Goal: Obtain resource: Obtain resource

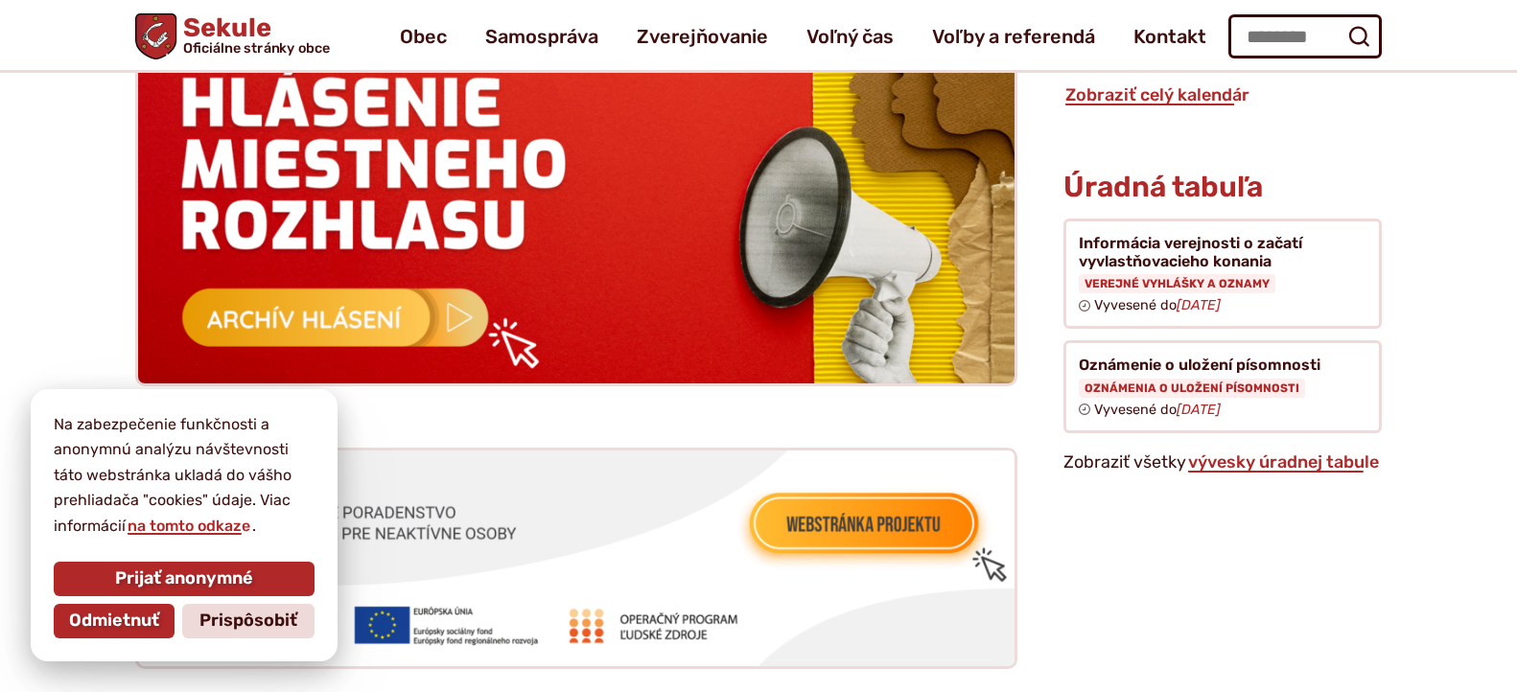
scroll to position [1886, 0]
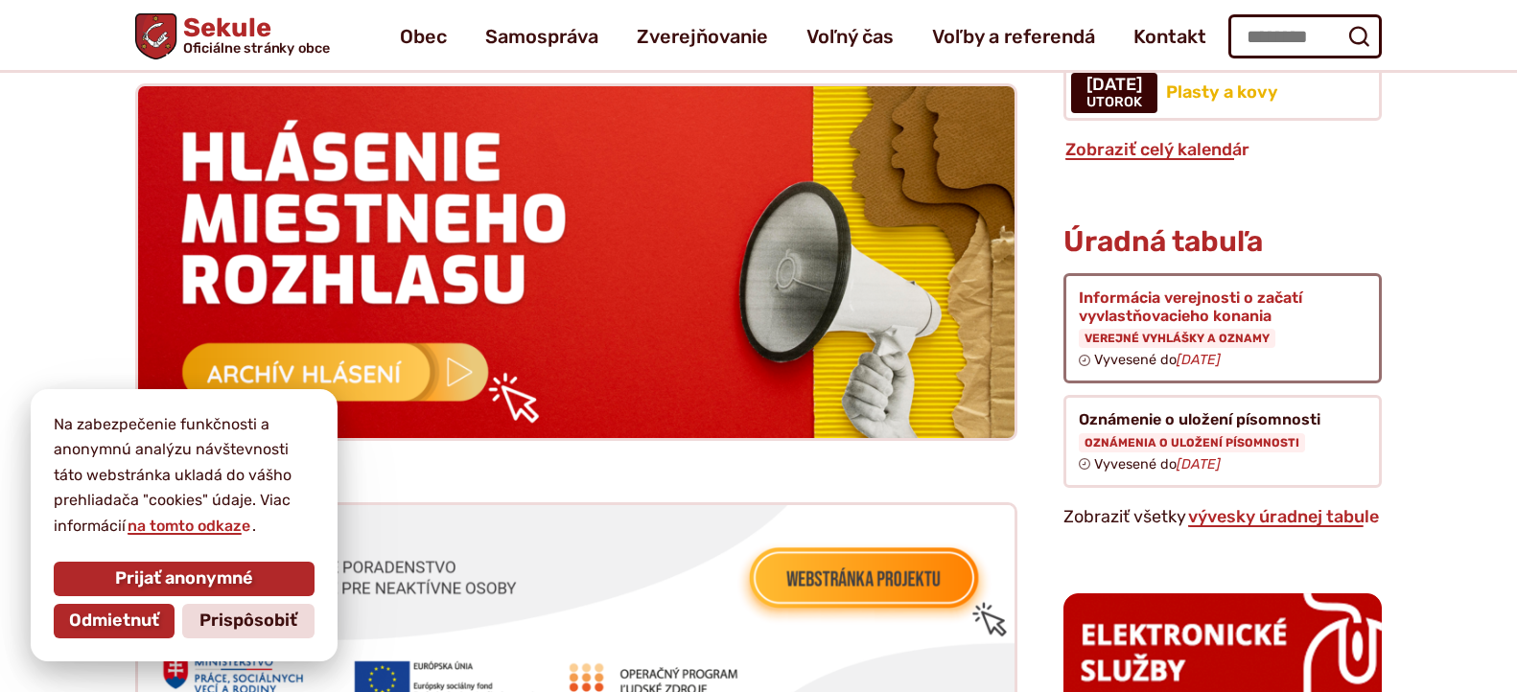
click at [1138, 320] on figure at bounding box center [1223, 328] width 318 height 111
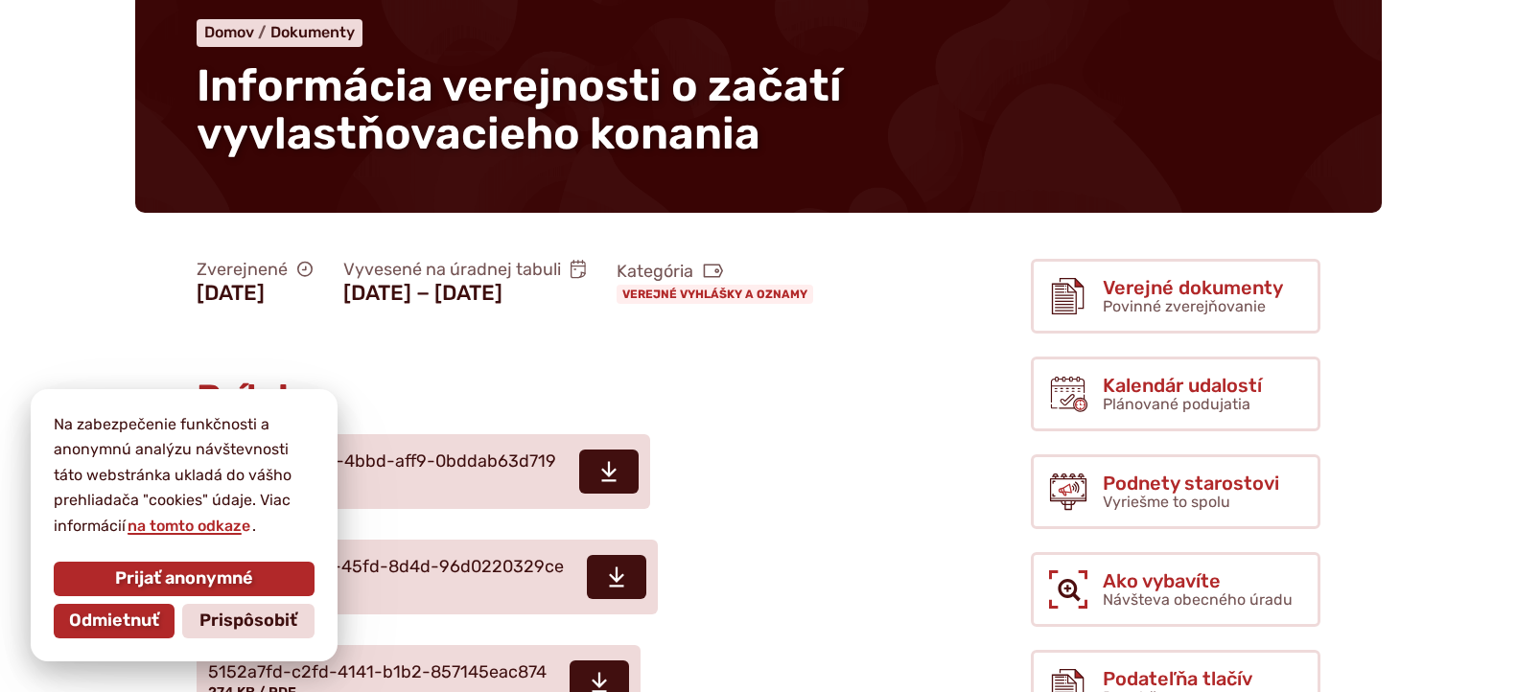
scroll to position [164, 0]
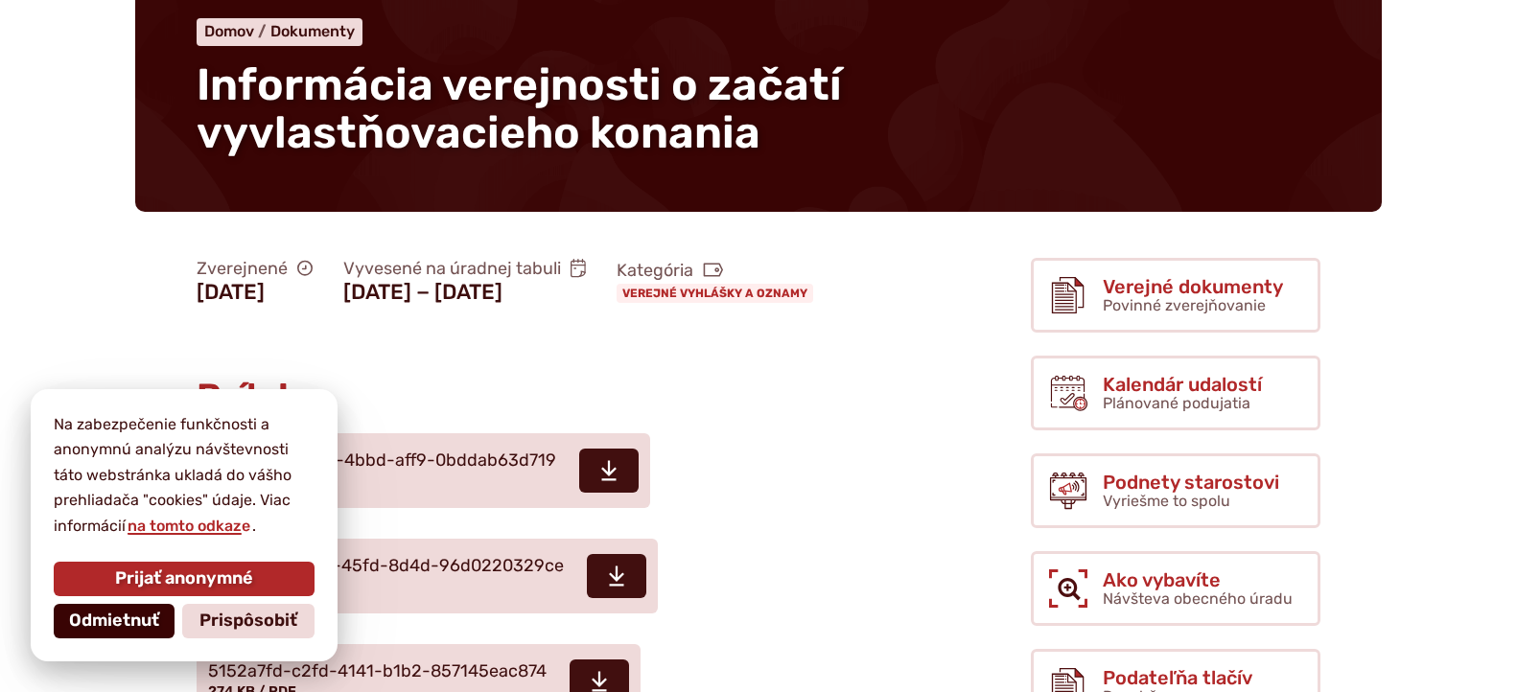
click at [104, 630] on span "Odmietnuť" at bounding box center [114, 621] width 90 height 21
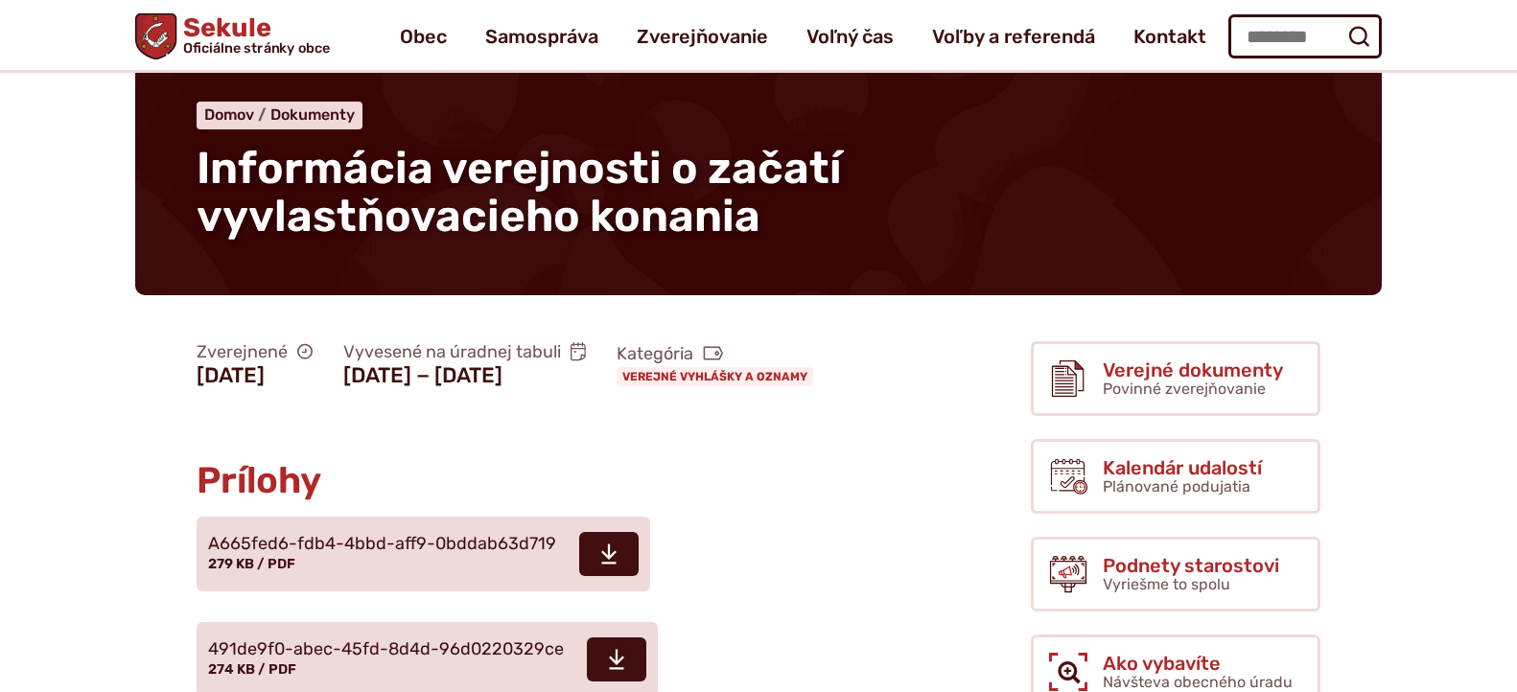
scroll to position [0, 0]
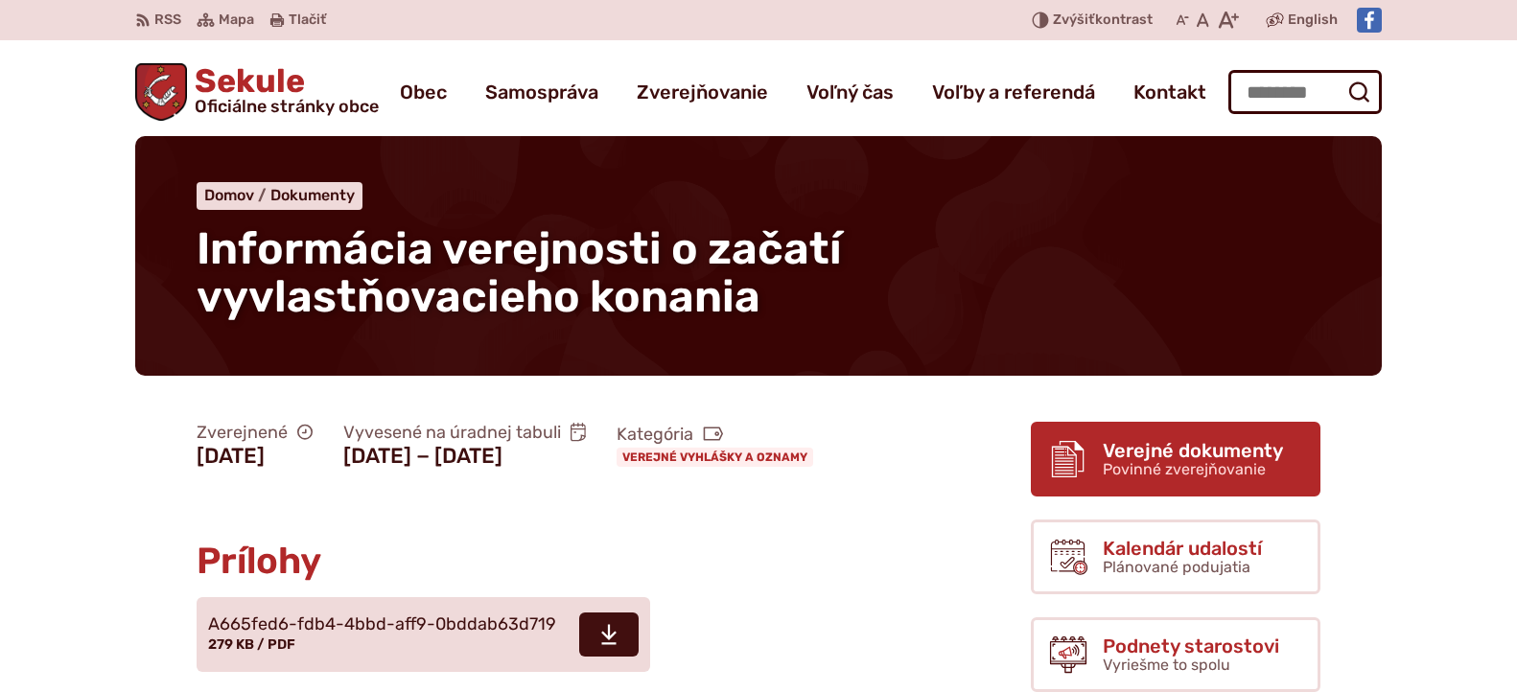
click at [1128, 452] on span "Verejné dokumenty" at bounding box center [1193, 450] width 180 height 21
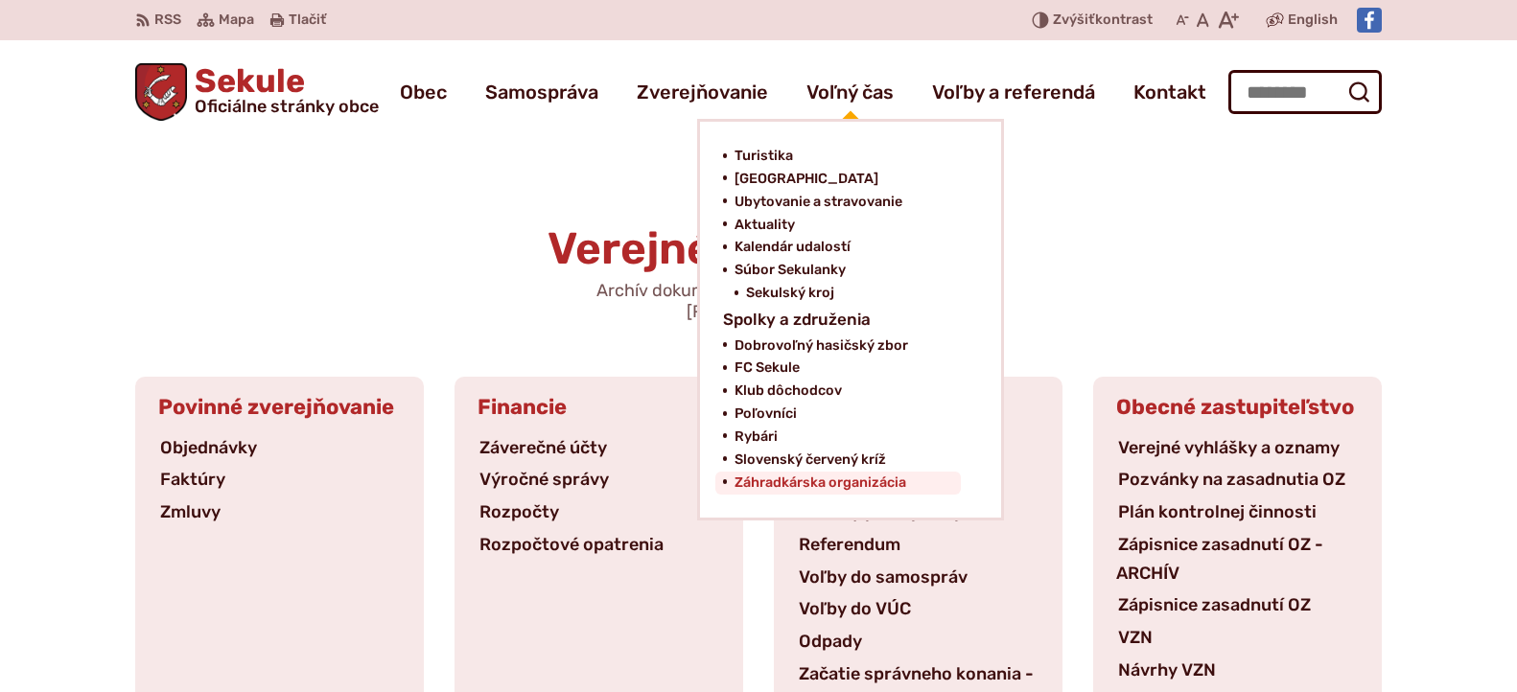
click at [795, 480] on span "Záhradkárska organizácia" at bounding box center [821, 483] width 172 height 23
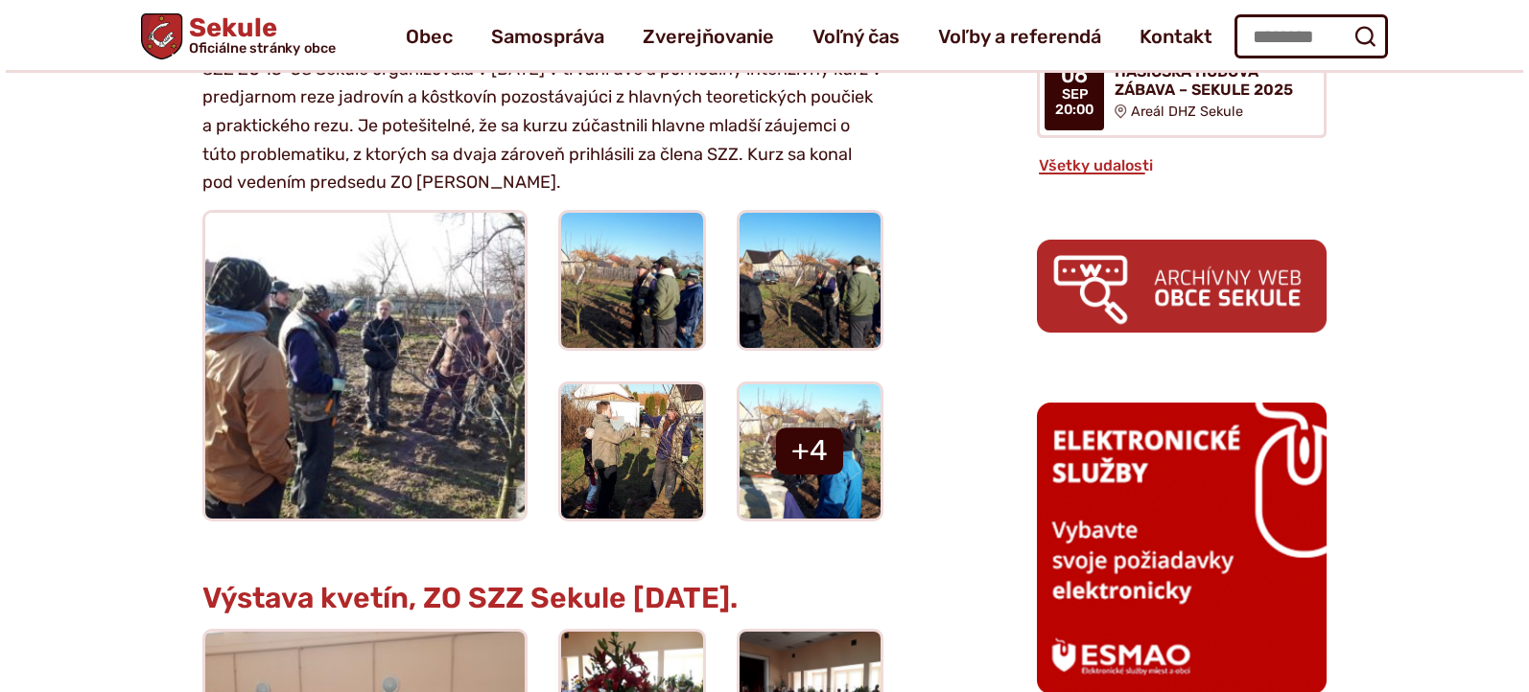
scroll to position [1312, 0]
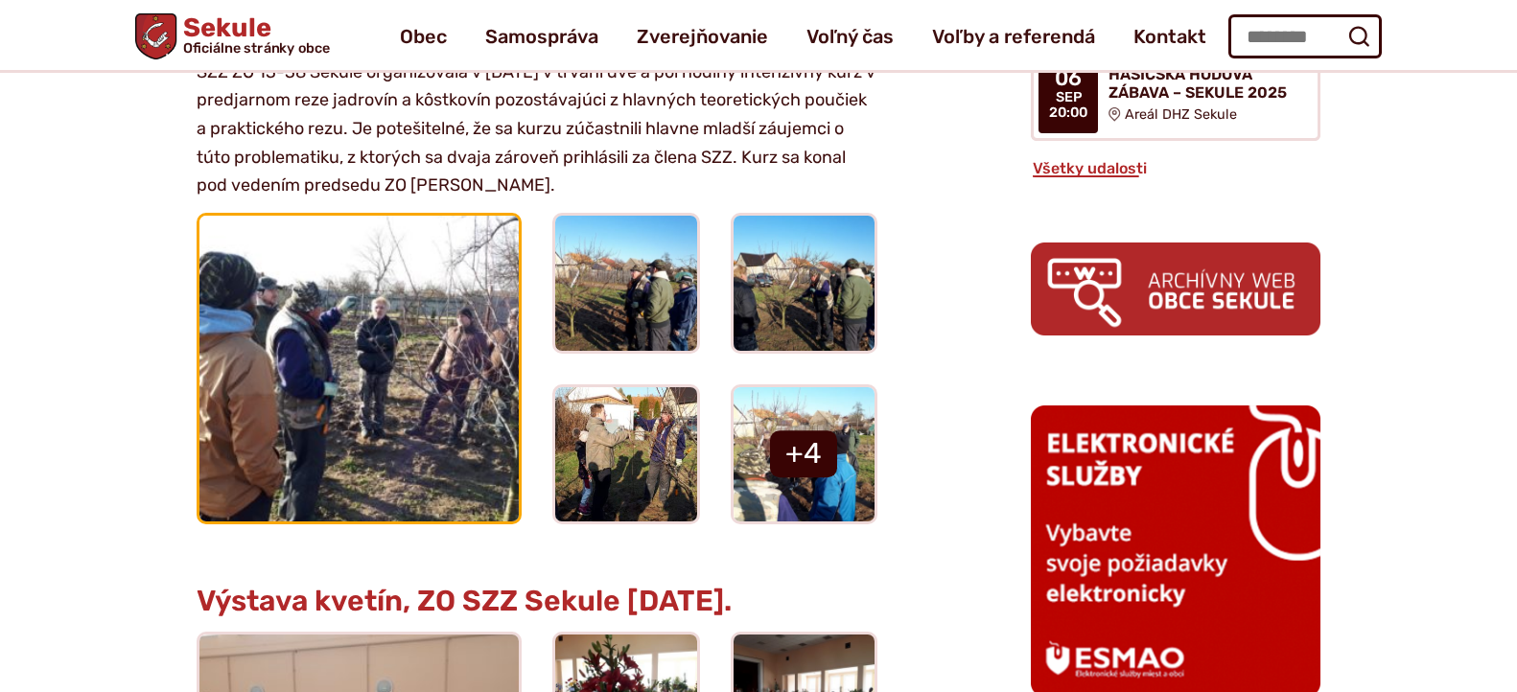
click at [351, 451] on img at bounding box center [358, 368] width 351 height 334
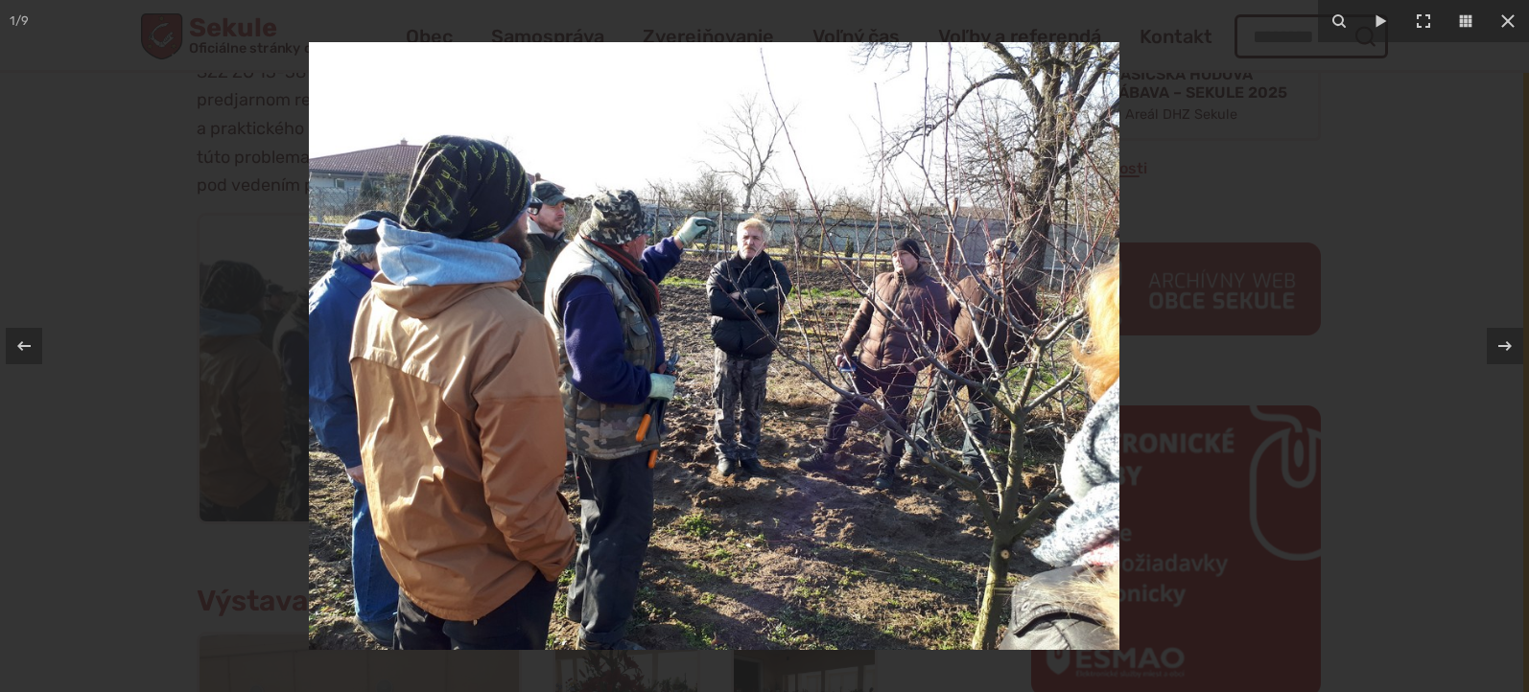
drag, startPoint x: 351, startPoint y: 451, endPoint x: 312, endPoint y: 501, distance: 63.5
click at [312, 501] on div at bounding box center [714, 346] width 1529 height 692
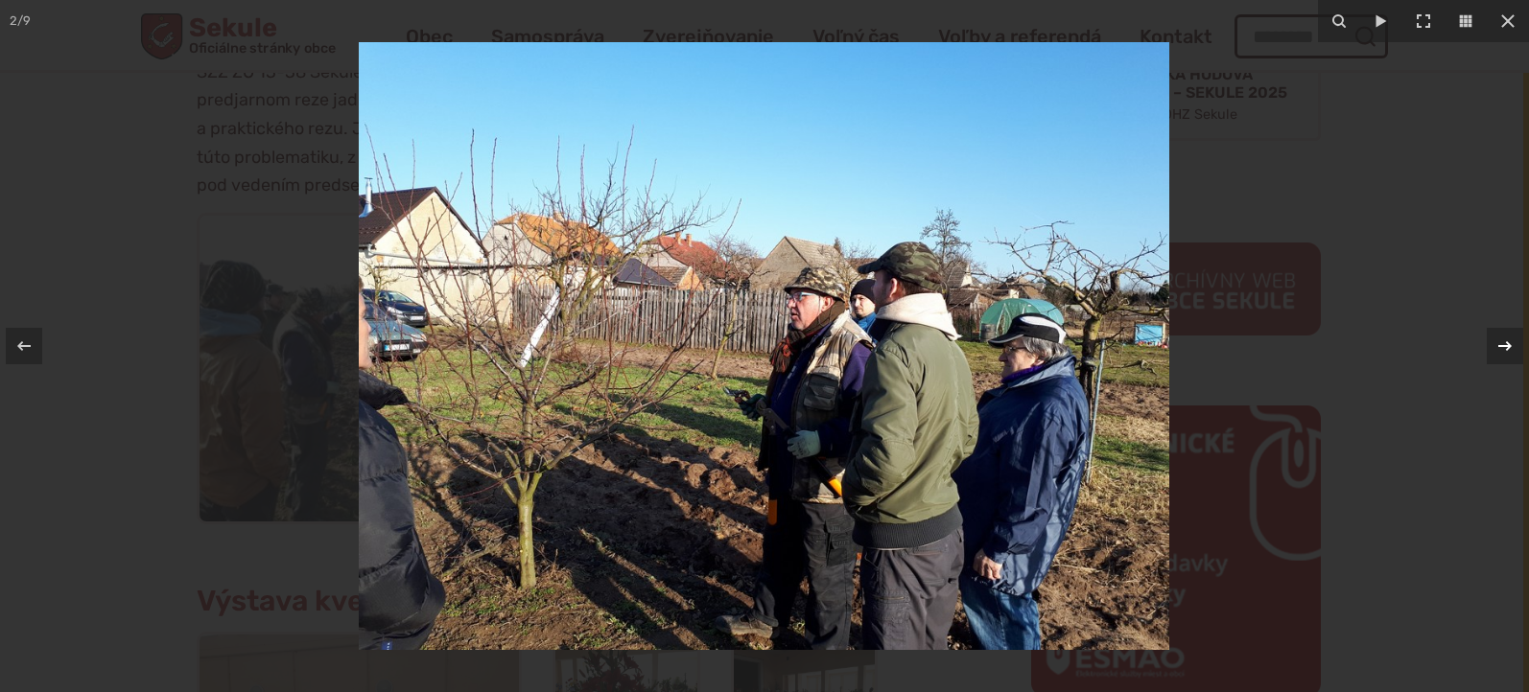
click at [1502, 342] on icon at bounding box center [1504, 346] width 23 height 23
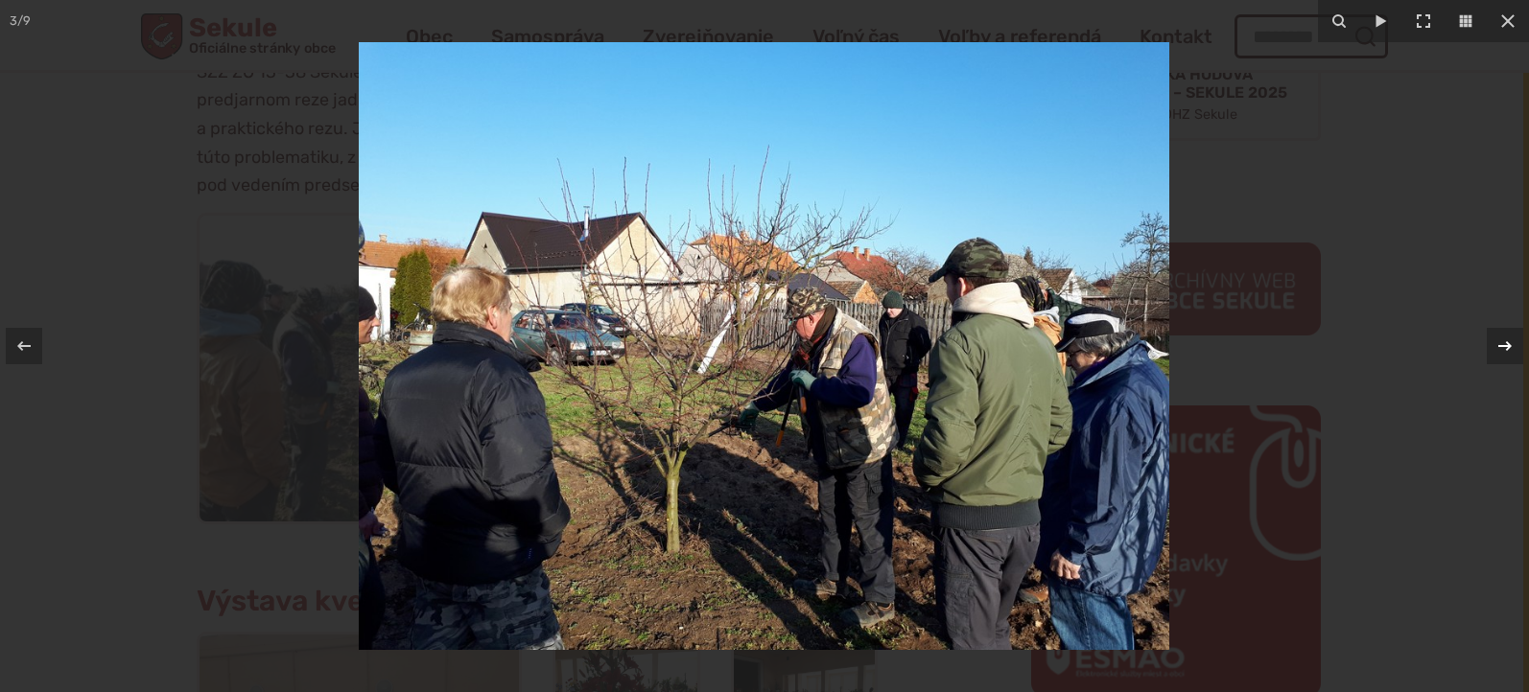
click at [1506, 345] on icon at bounding box center [1504, 346] width 23 height 23
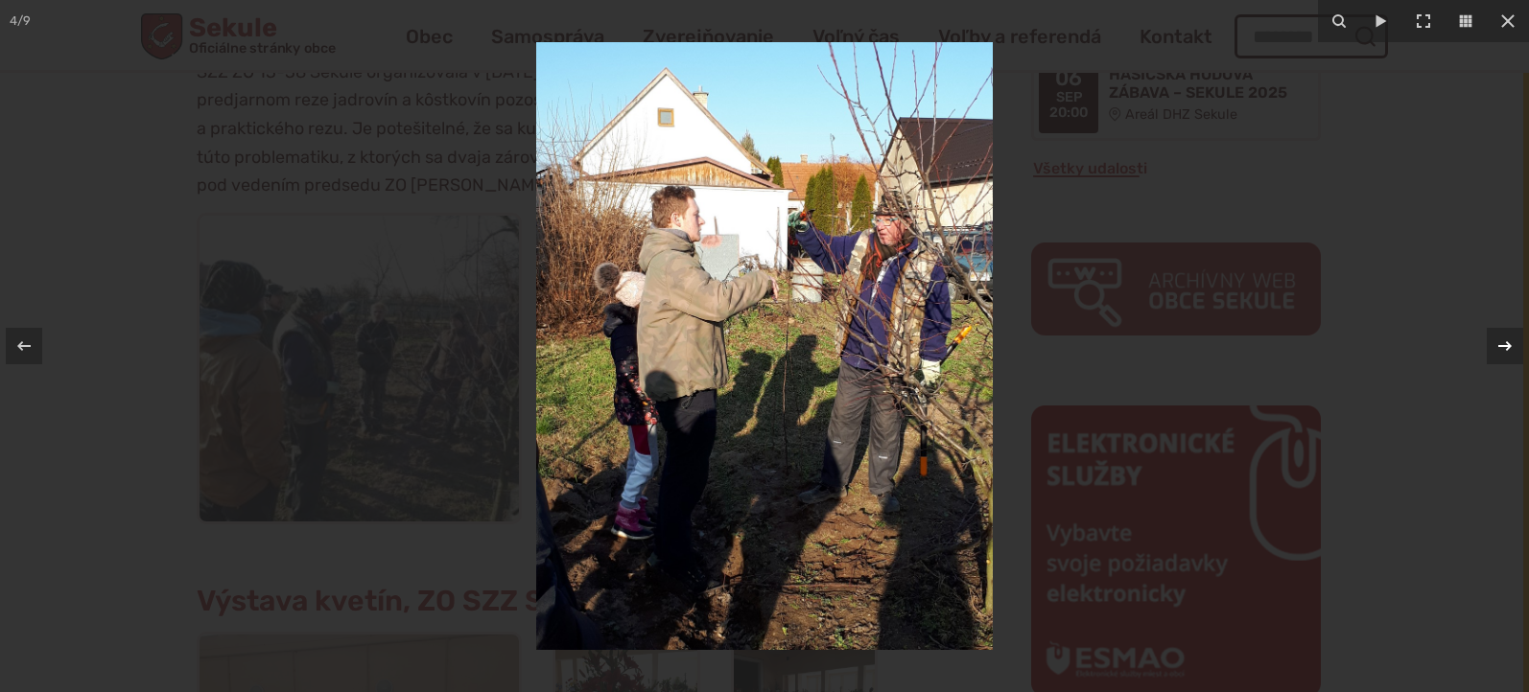
click at [1504, 348] on icon at bounding box center [1504, 346] width 23 height 23
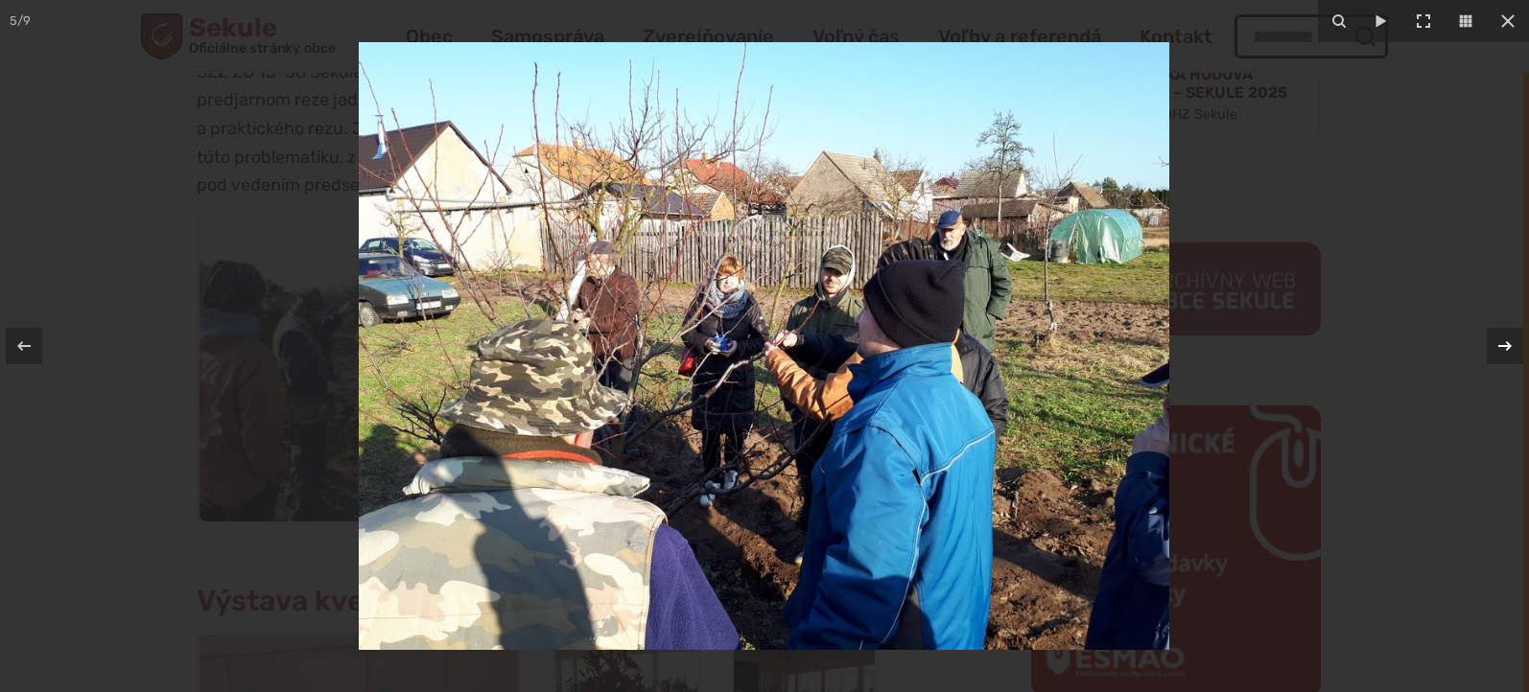
click at [1505, 348] on icon at bounding box center [1504, 346] width 23 height 23
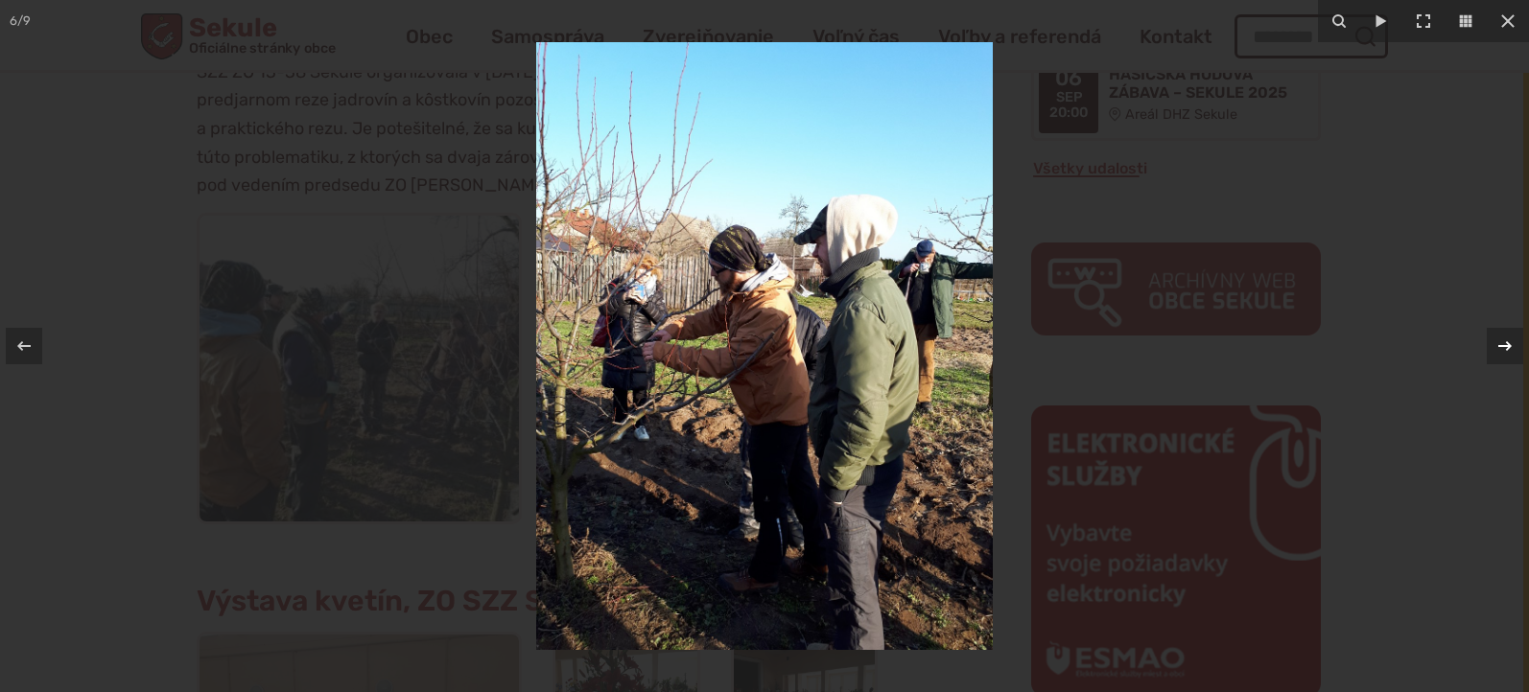
click at [1502, 346] on icon at bounding box center [1504, 346] width 13 height 10
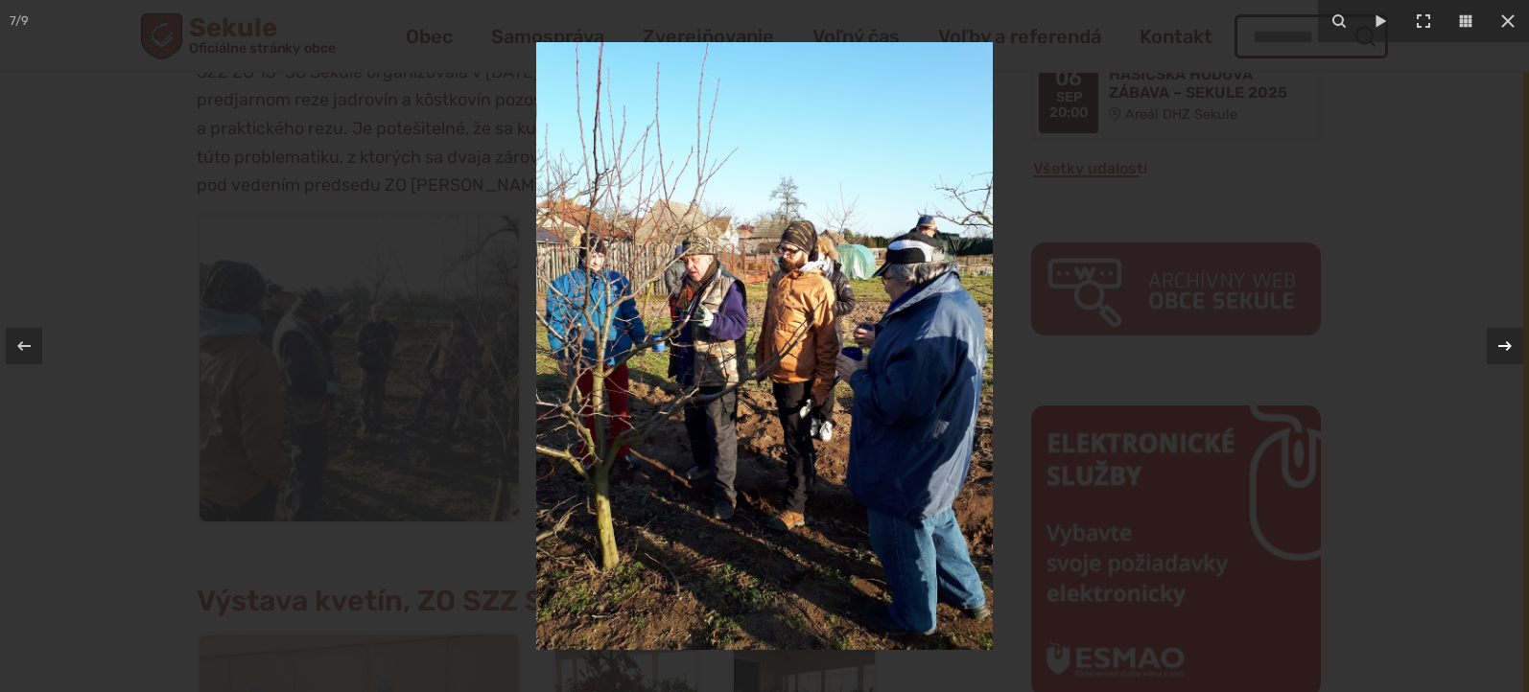
click at [1506, 348] on icon at bounding box center [1504, 346] width 23 height 23
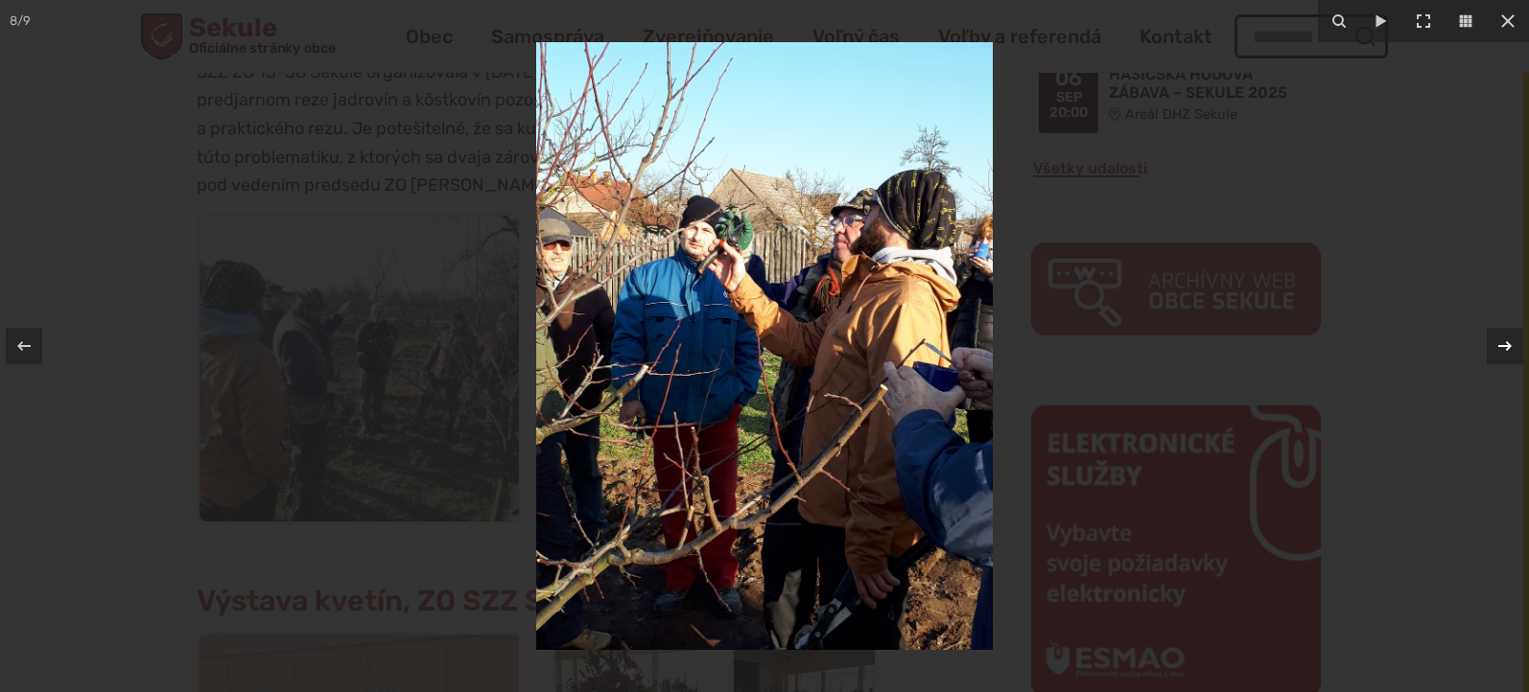
click at [1506, 349] on icon at bounding box center [1504, 346] width 23 height 23
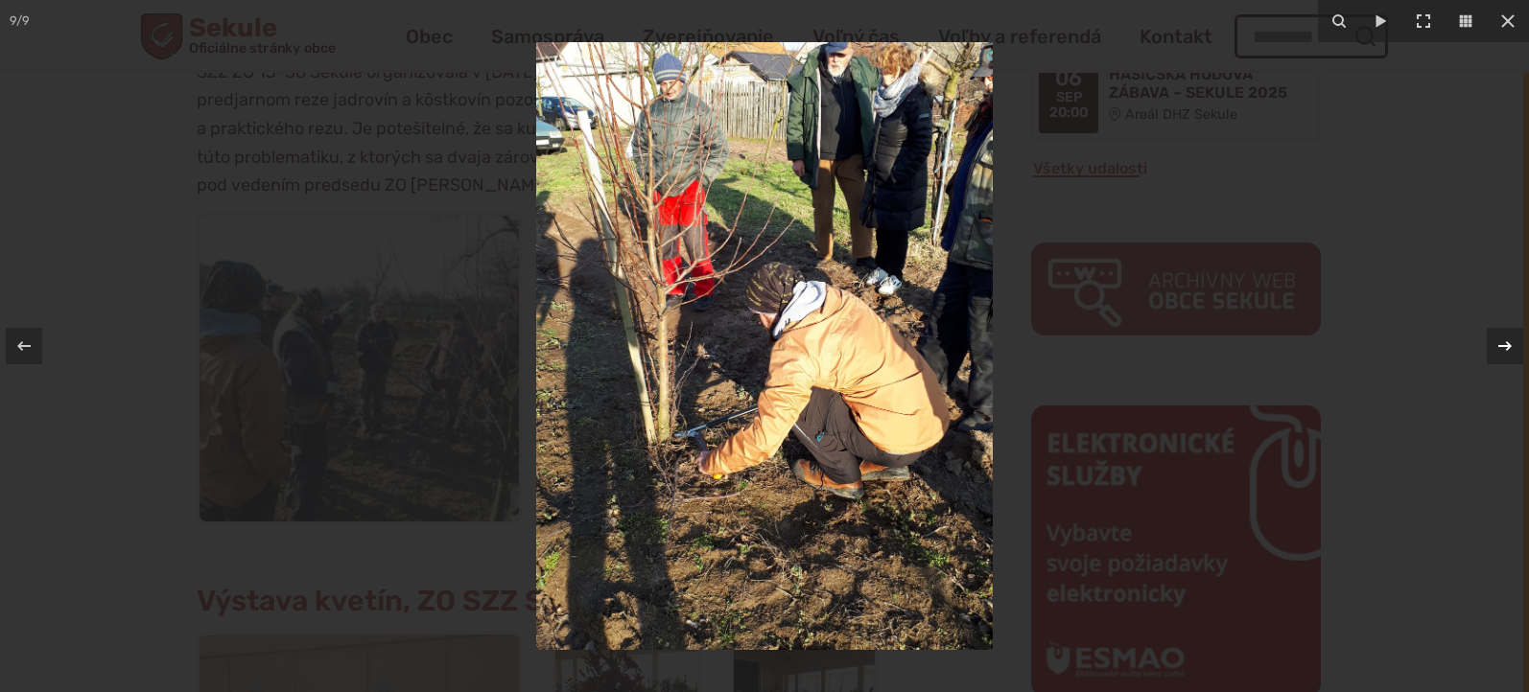
click at [1507, 350] on icon at bounding box center [1504, 346] width 13 height 10
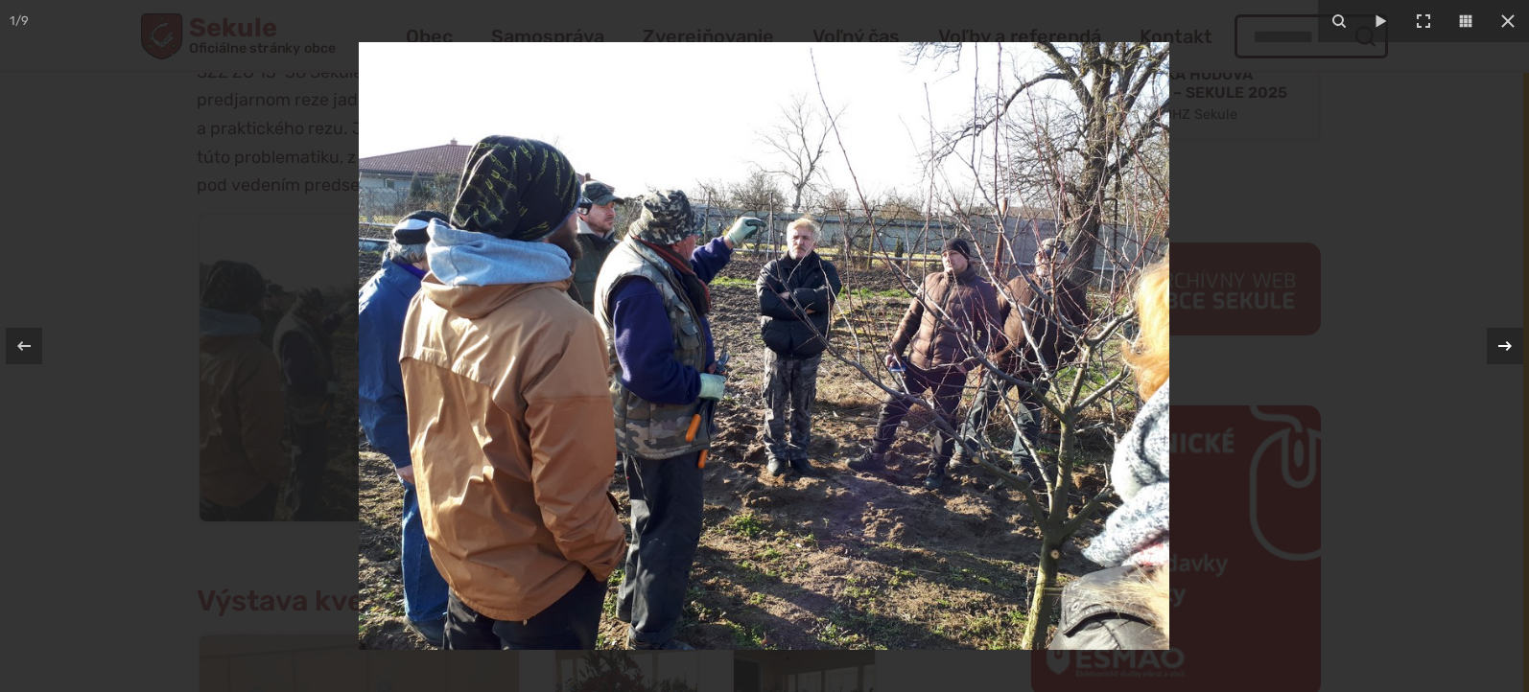
click at [1504, 348] on icon at bounding box center [1504, 346] width 23 height 23
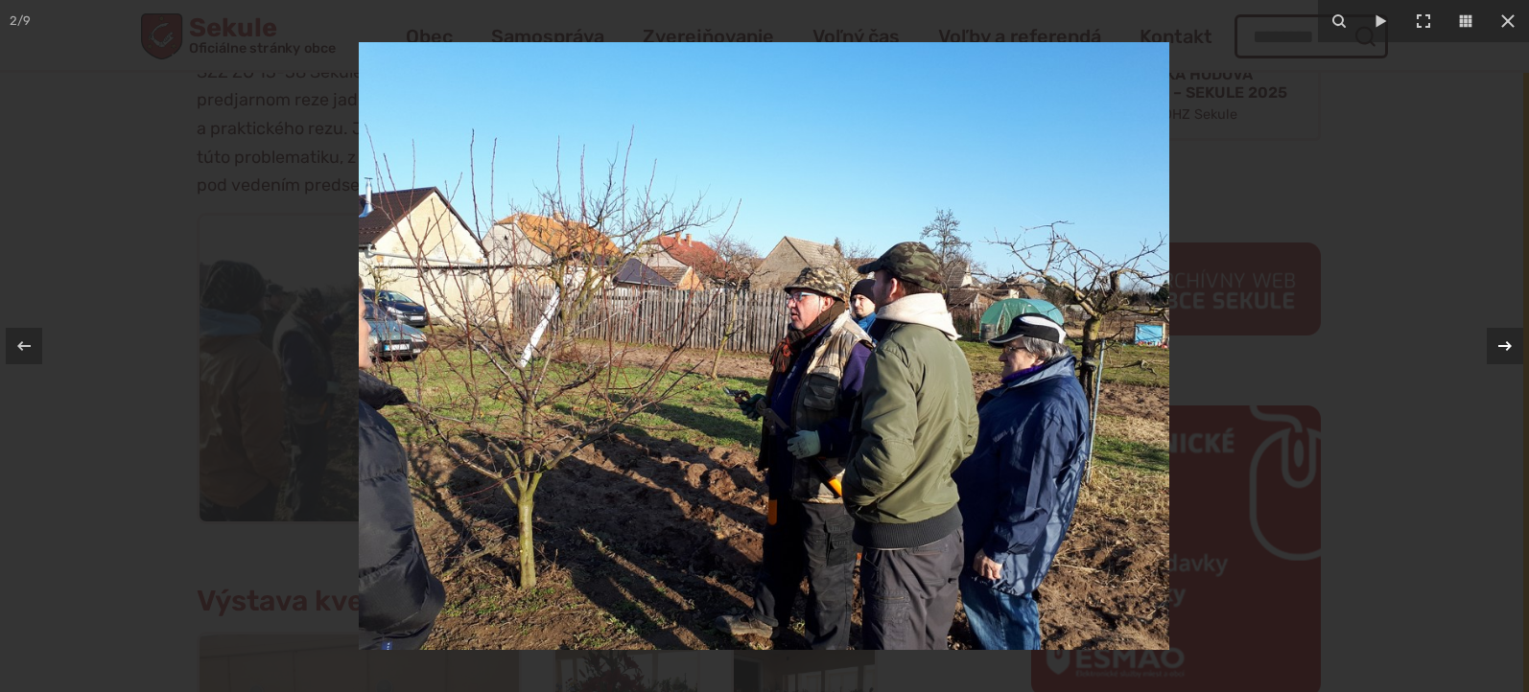
click at [1507, 342] on icon at bounding box center [1504, 346] width 13 height 10
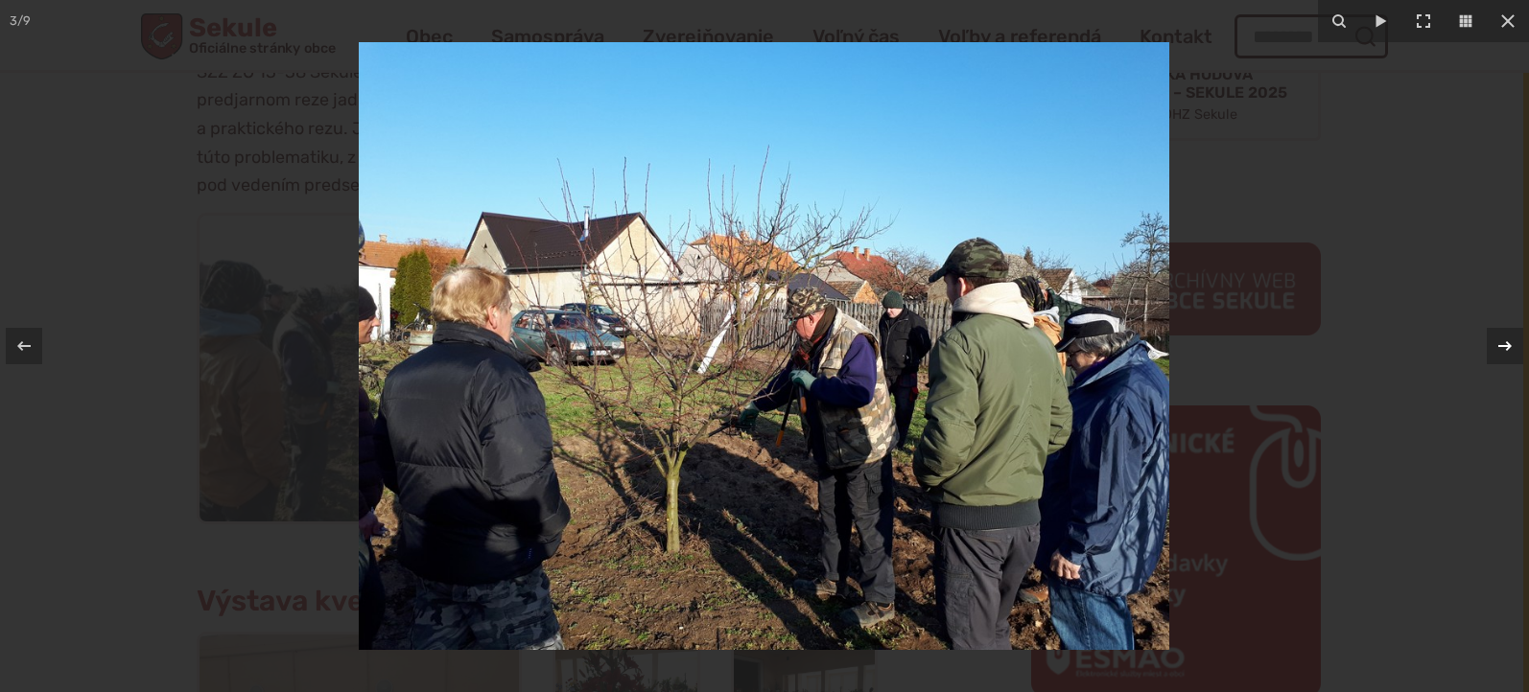
click at [1507, 342] on icon at bounding box center [1504, 346] width 13 height 10
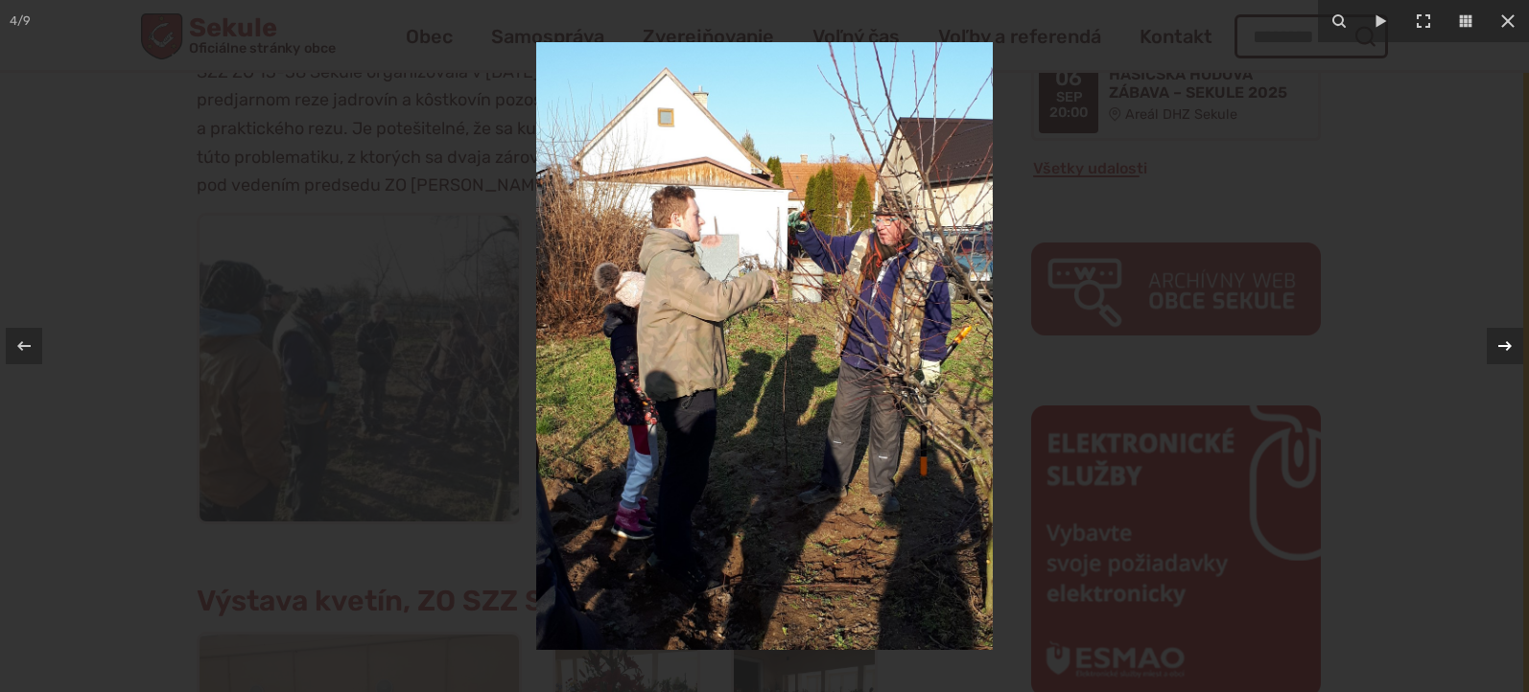
click at [1507, 342] on icon at bounding box center [1504, 346] width 13 height 10
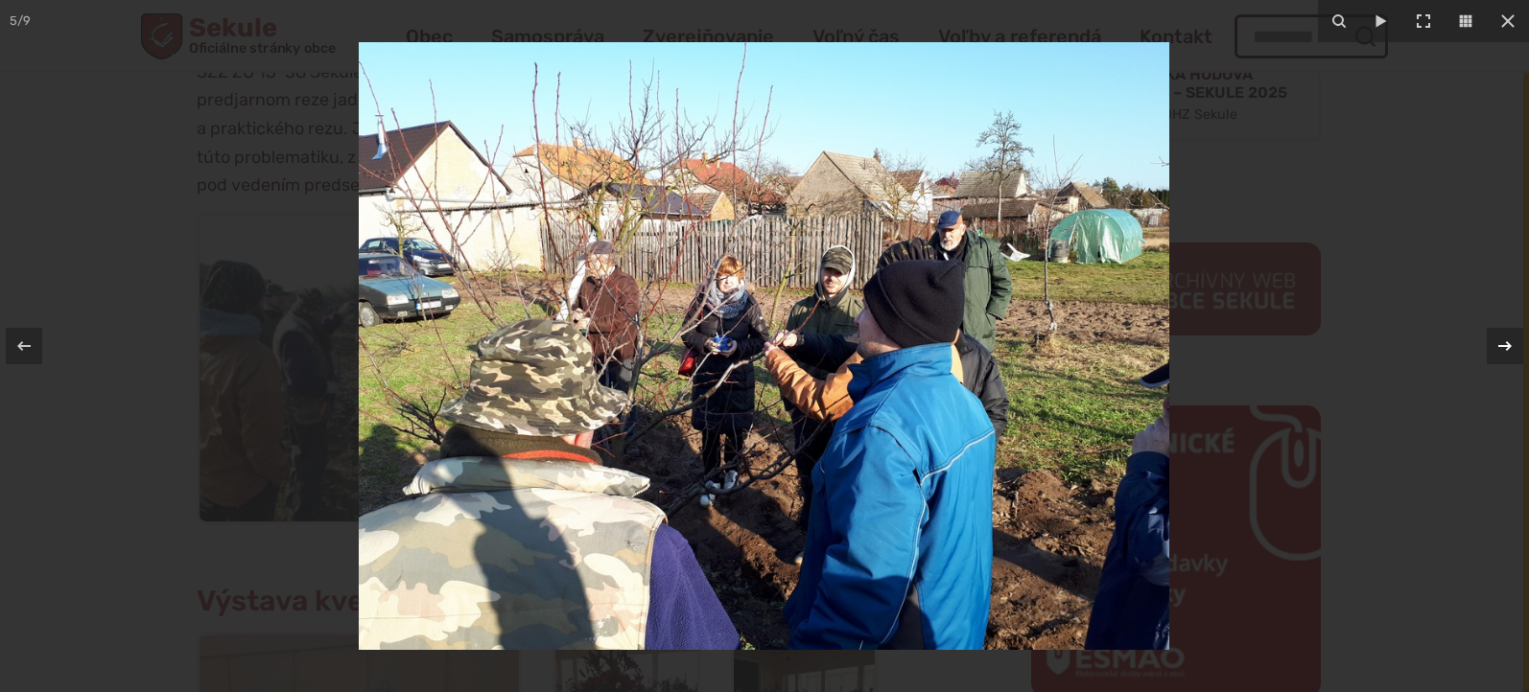
click at [1507, 342] on icon at bounding box center [1504, 346] width 13 height 10
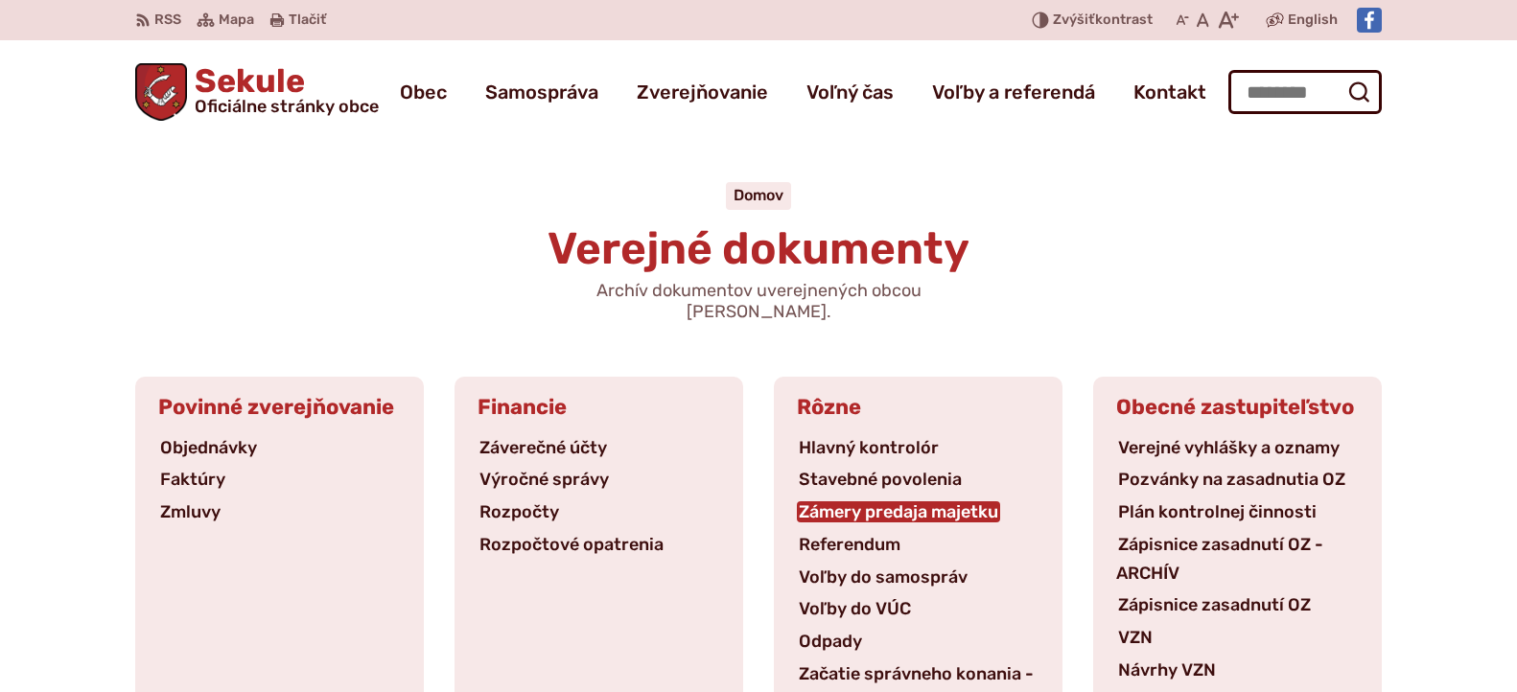
click at [893, 502] on link "Zámery predaja majetku" at bounding box center [898, 512] width 203 height 21
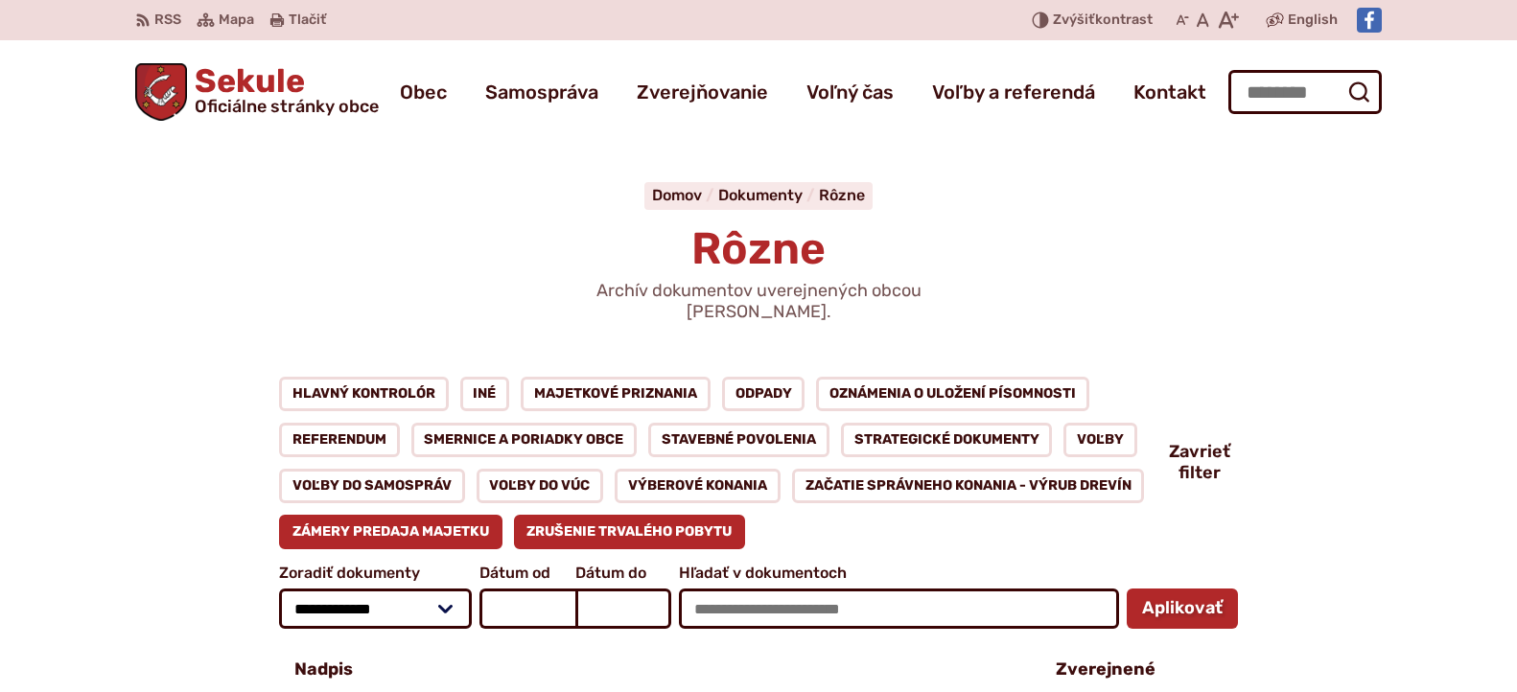
click at [676, 524] on link "Zrušenie trvalého pobytu" at bounding box center [630, 532] width 232 height 35
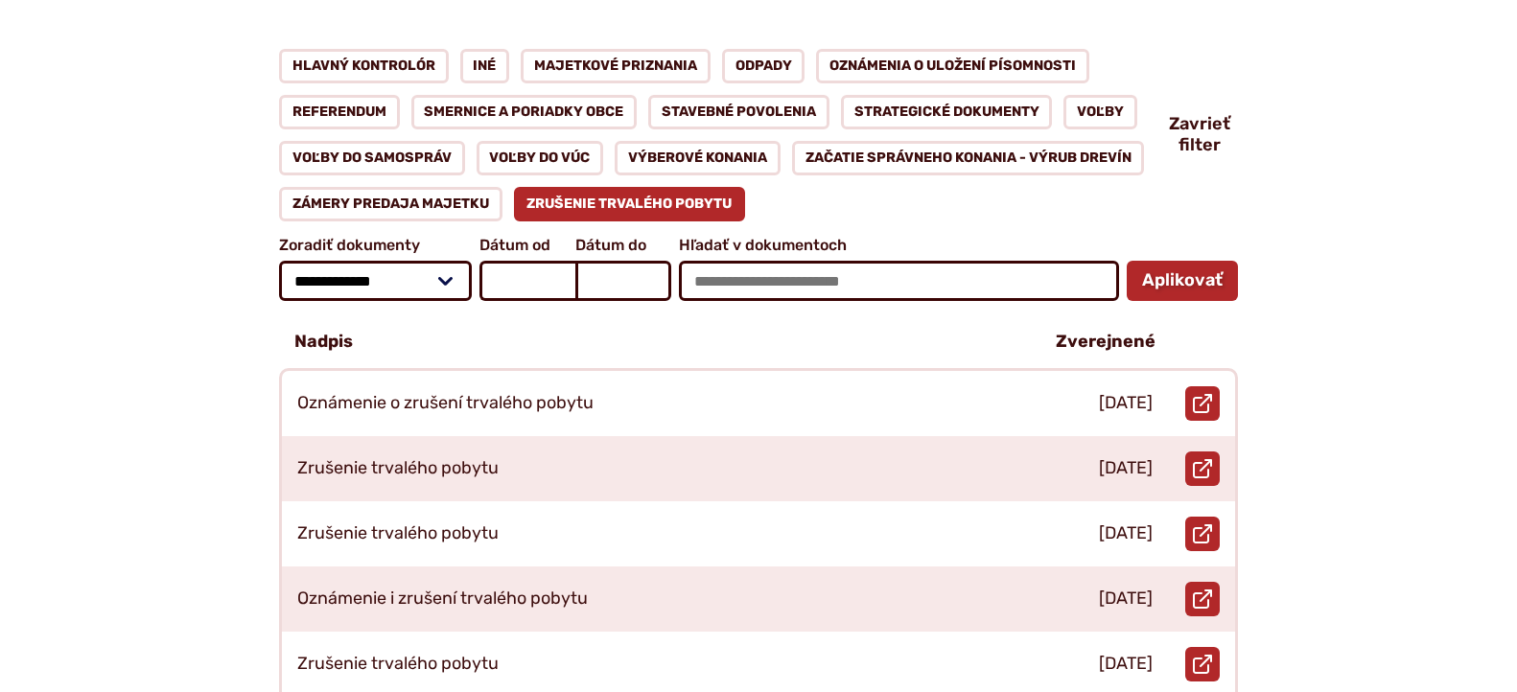
scroll to position [383, 0]
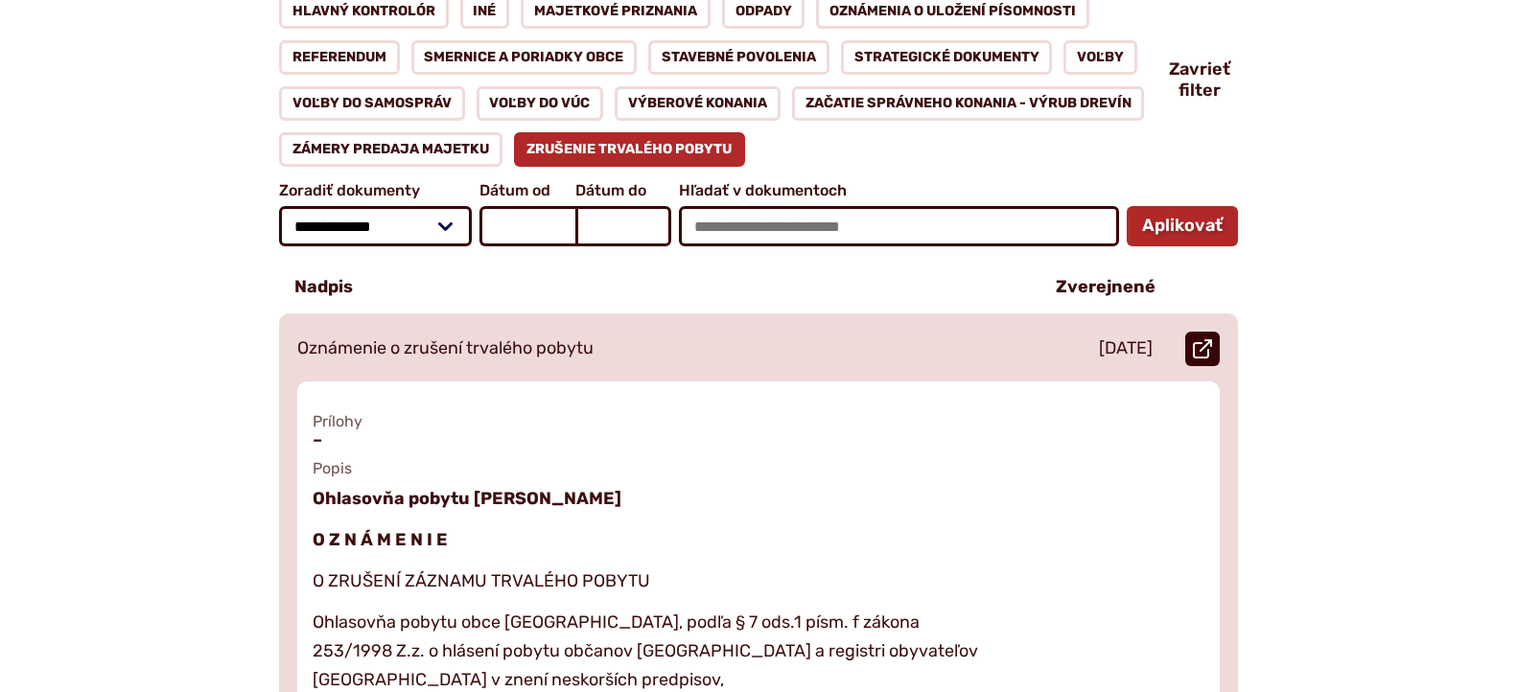
click at [1195, 339] on use at bounding box center [1202, 348] width 19 height 19
